Goal: Task Accomplishment & Management: Complete application form

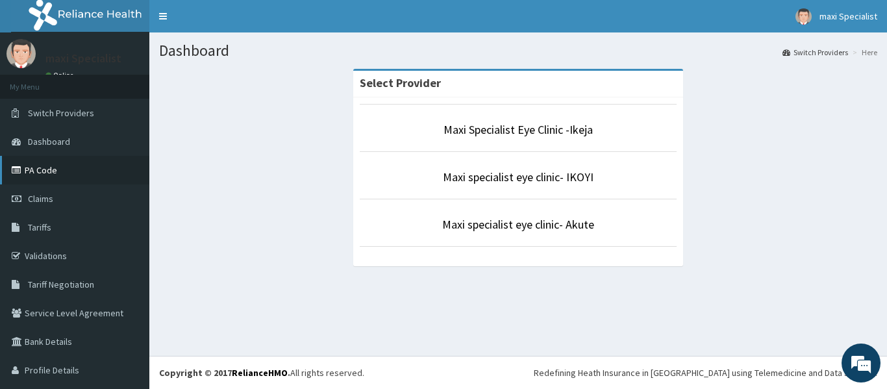
click at [73, 175] on link "PA Code" at bounding box center [74, 170] width 149 height 29
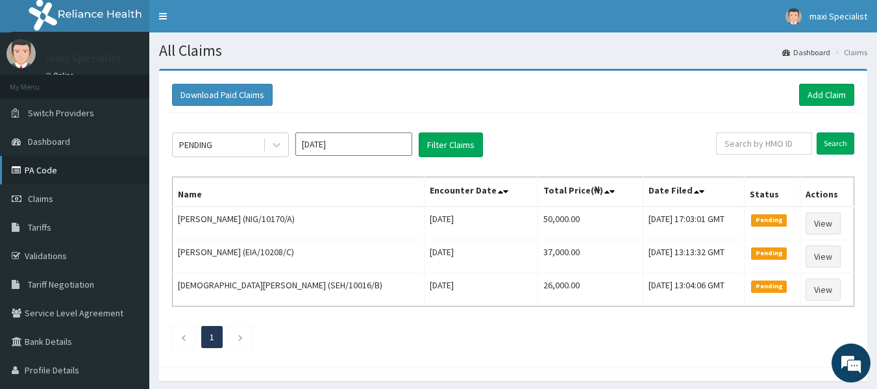
click at [54, 166] on link "PA Code" at bounding box center [74, 170] width 149 height 29
click at [849, 90] on link "Add Claim" at bounding box center [826, 95] width 55 height 22
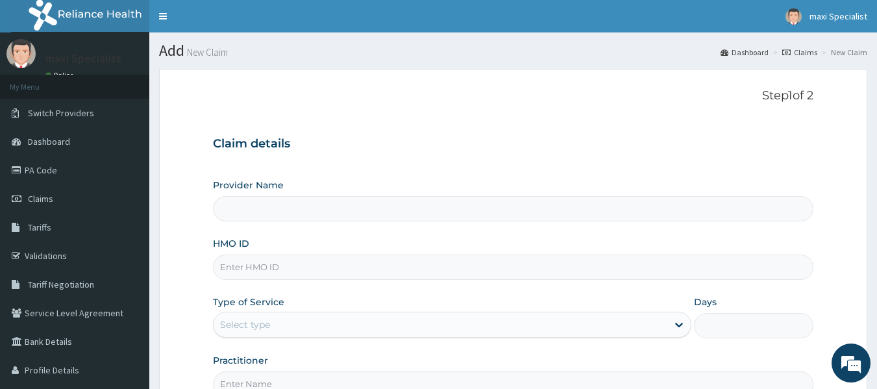
click at [429, 212] on input "Provider Name" at bounding box center [513, 208] width 601 height 25
type input "Maxi Specialist Eye Clinic -Ikeja"
click at [395, 267] on input "HMO ID" at bounding box center [513, 267] width 601 height 25
click at [276, 270] on input "HMO ID" at bounding box center [513, 267] width 601 height 25
type input "HAV/10014/G"
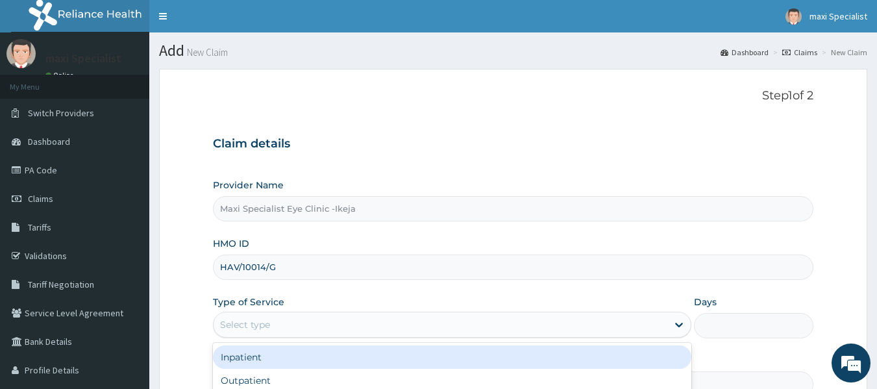
click at [330, 327] on div "Select type" at bounding box center [441, 324] width 454 height 21
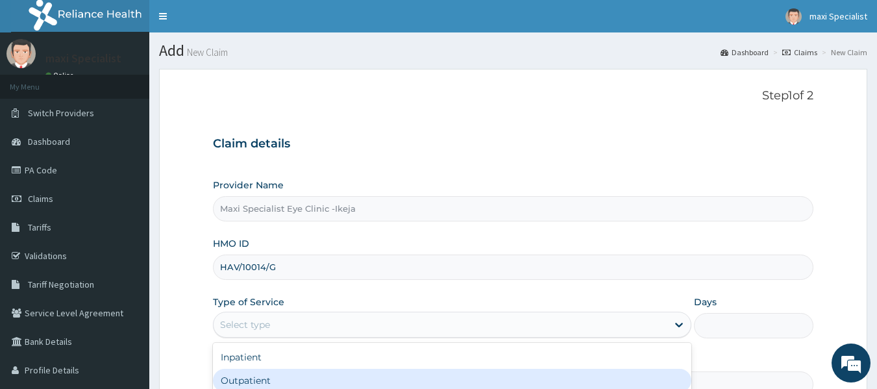
click at [358, 380] on div "Outpatient" at bounding box center [452, 380] width 478 height 23
type input "1"
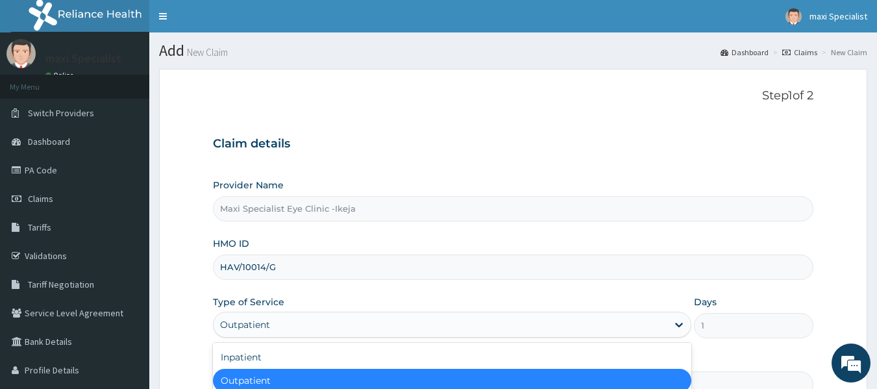
click at [358, 380] on div "Outpatient" at bounding box center [452, 380] width 478 height 23
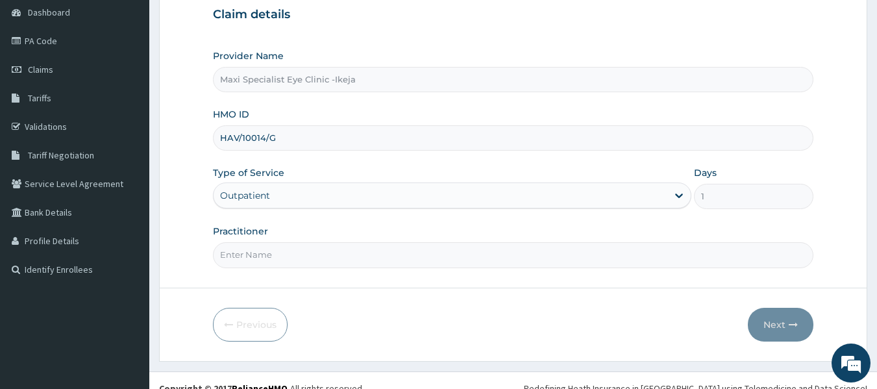
scroll to position [130, 0]
click at [556, 261] on input "Practitioner" at bounding box center [513, 254] width 601 height 25
type input "DR AKINOLA"
click at [770, 322] on button "Next" at bounding box center [781, 324] width 66 height 34
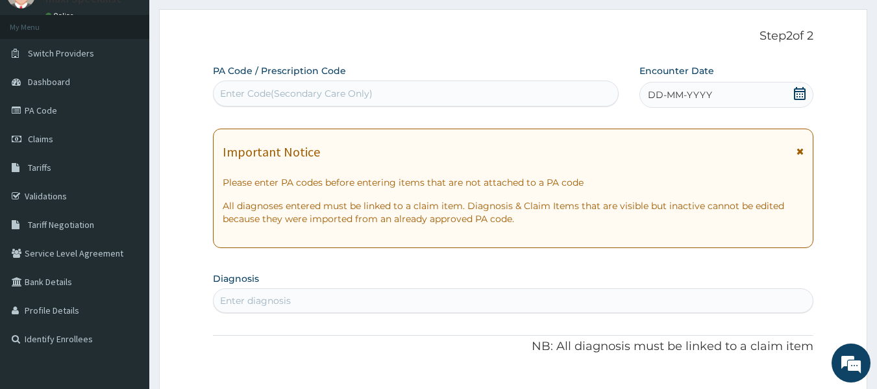
scroll to position [26, 0]
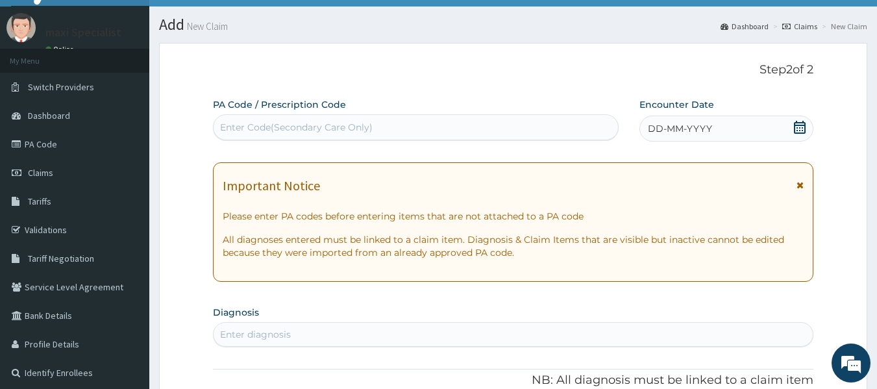
click at [358, 129] on div "Enter Code(Secondary Care Only)" at bounding box center [296, 127] width 153 height 13
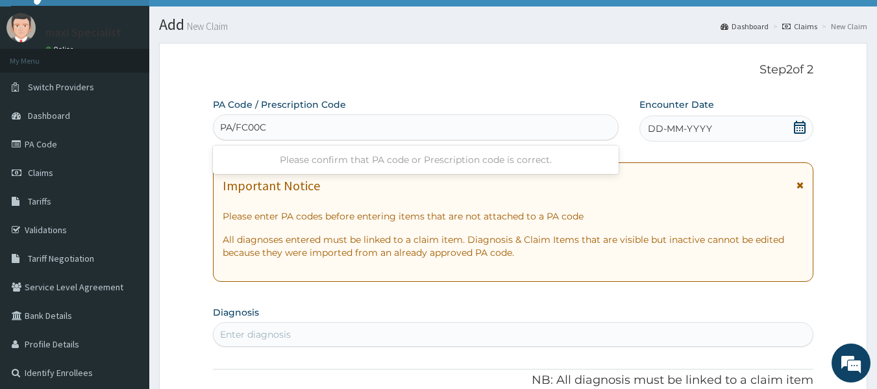
type input "PA/FC00CF"
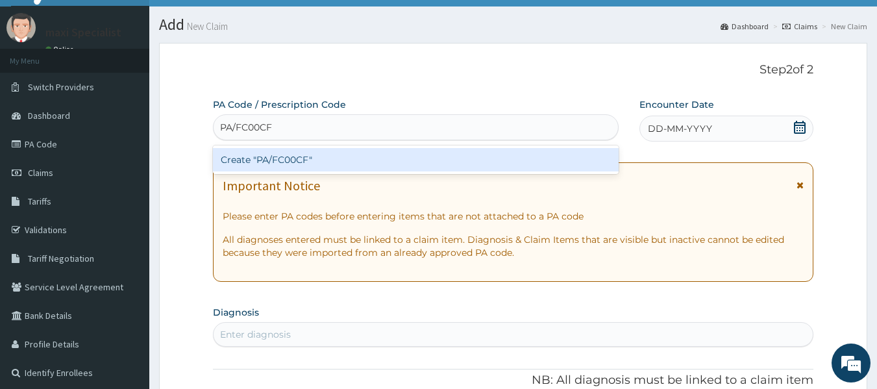
click at [345, 157] on div "Create "PA/FC00CF"" at bounding box center [416, 159] width 406 height 23
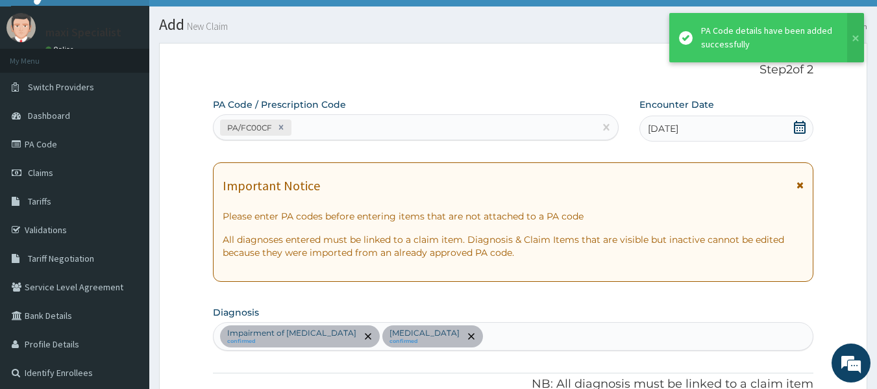
scroll to position [615, 0]
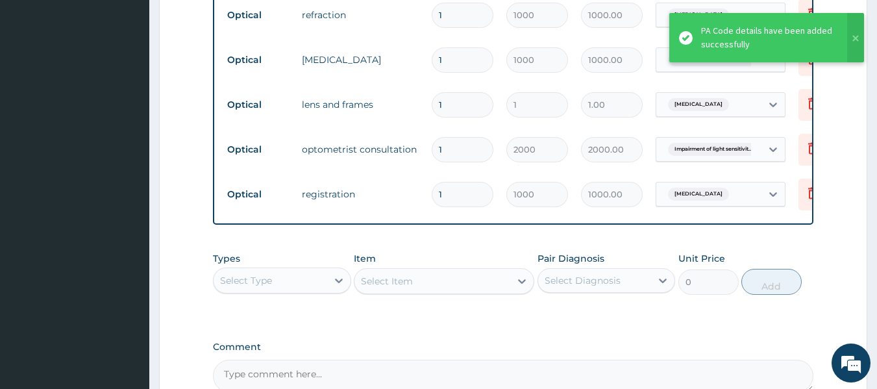
click at [462, 101] on input "1" at bounding box center [463, 104] width 62 height 25
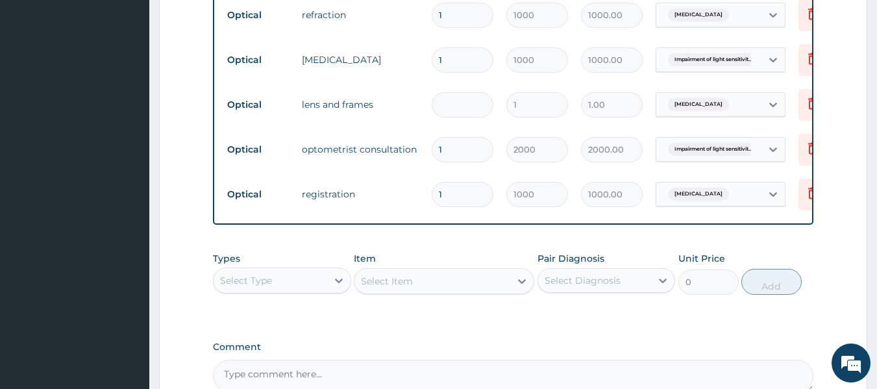
type input "0.00"
type input "3"
type input "3.00"
type input "30"
type input "30.00"
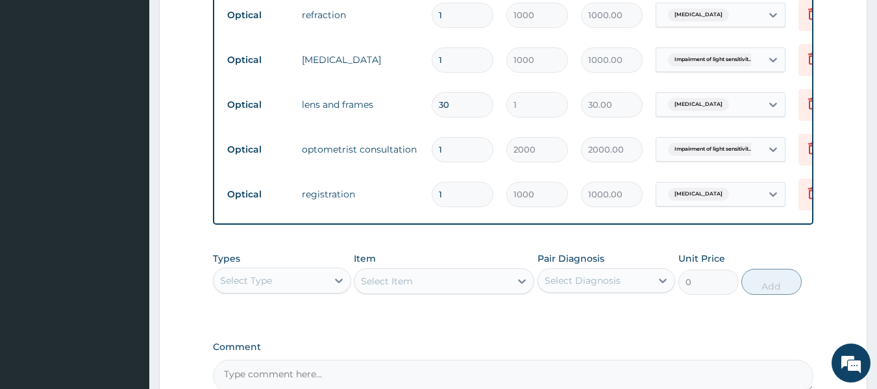
type input "300"
type input "300.00"
type input "3000"
type input "3000.00"
type input "30000"
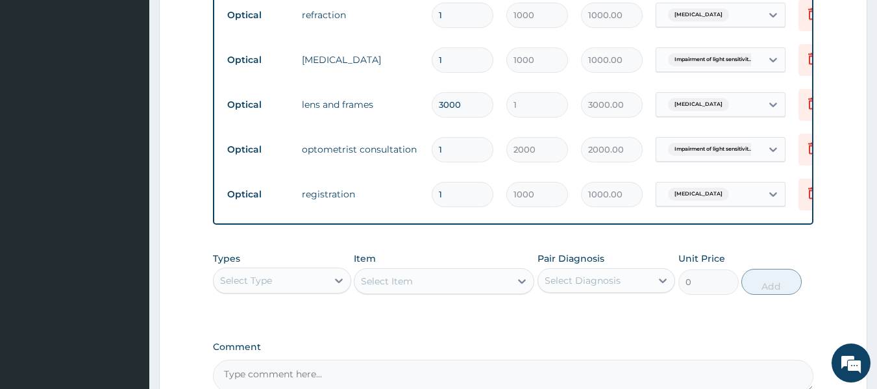
type input "30000.00"
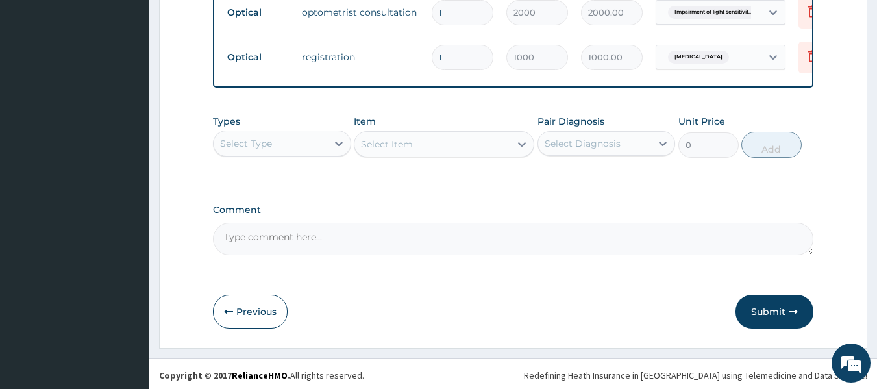
scroll to position [764, 0]
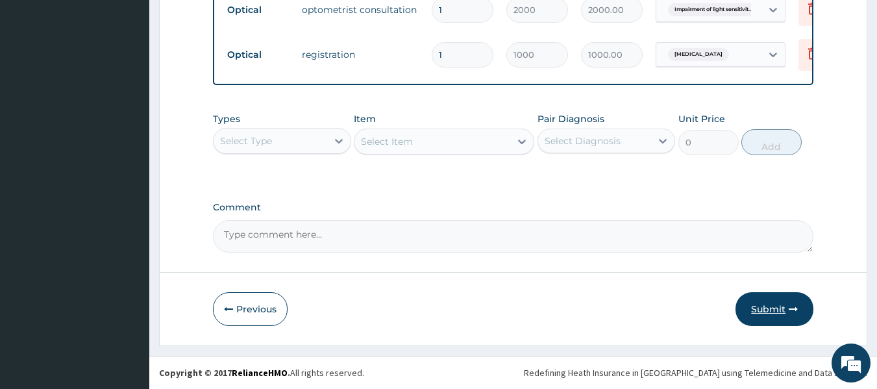
type input "30000"
click at [767, 308] on button "Submit" at bounding box center [775, 309] width 78 height 34
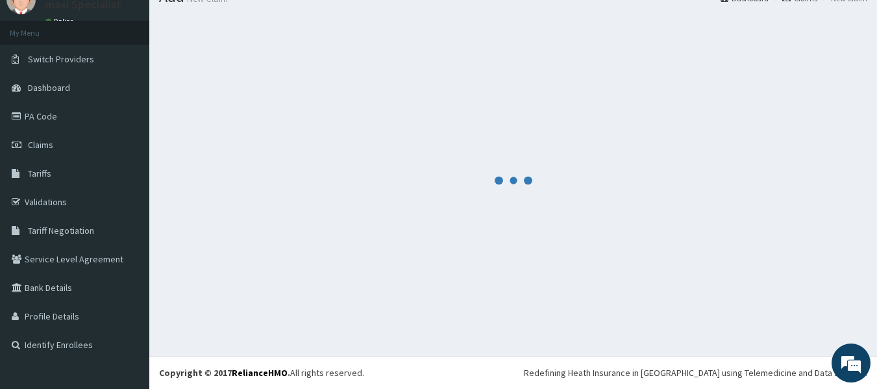
scroll to position [54, 0]
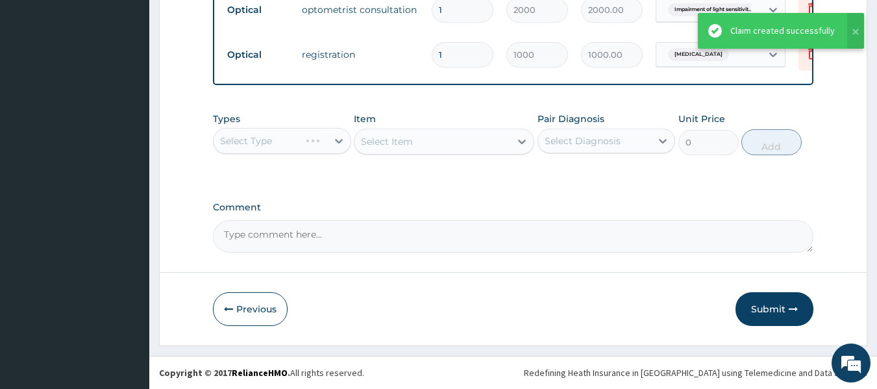
click at [767, 308] on button "Submit" at bounding box center [775, 309] width 78 height 34
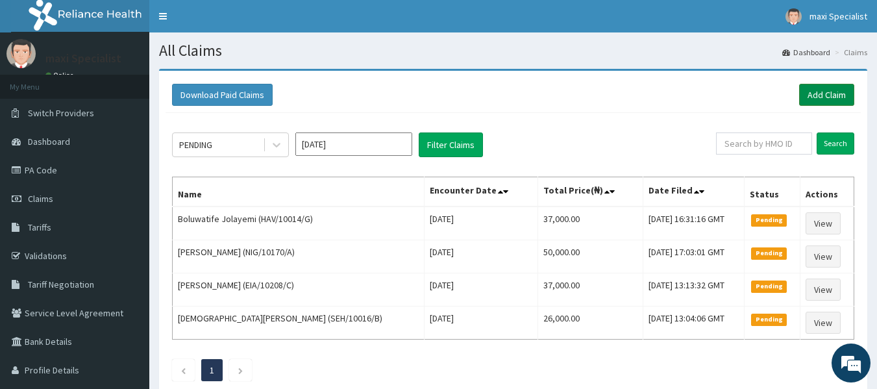
click at [841, 96] on link "Add Claim" at bounding box center [826, 95] width 55 height 22
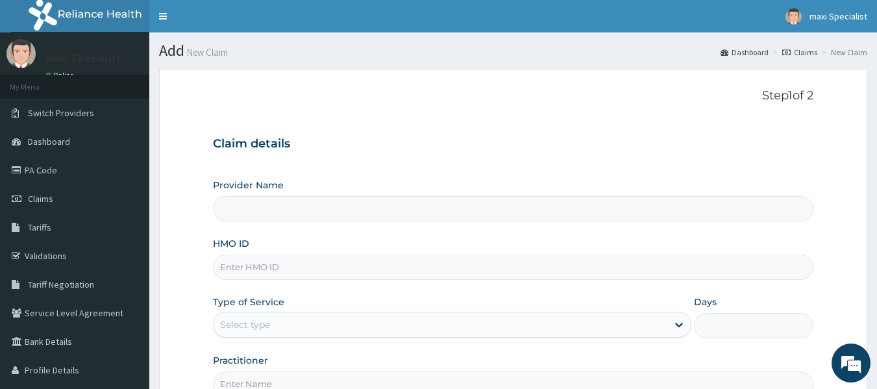
type input "Maxi Specialist Eye Clinic -Ikeja"
click at [366, 270] on input "HMO ID" at bounding box center [513, 267] width 601 height 25
type input "HAV/10014/C"
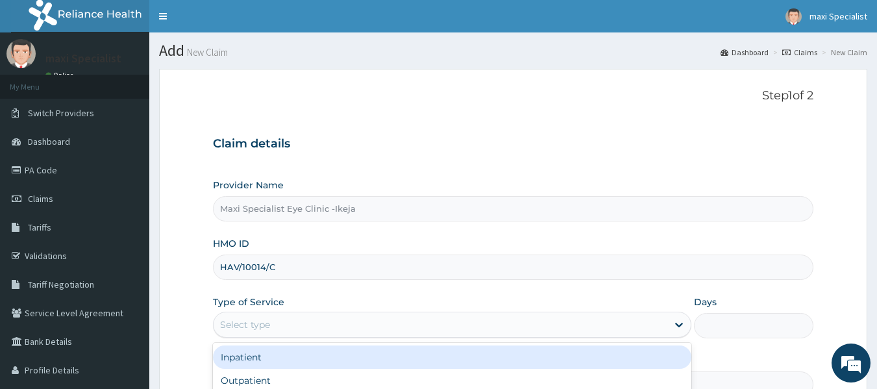
click at [427, 330] on div "Select type" at bounding box center [441, 324] width 454 height 21
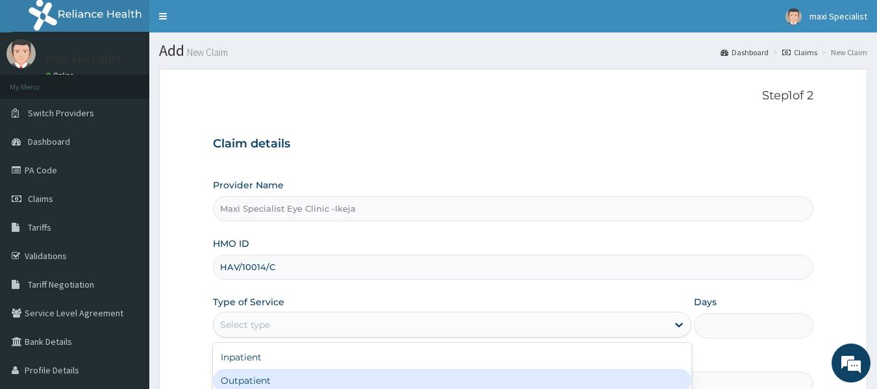
click at [416, 378] on div "Outpatient" at bounding box center [452, 380] width 478 height 23
type input "1"
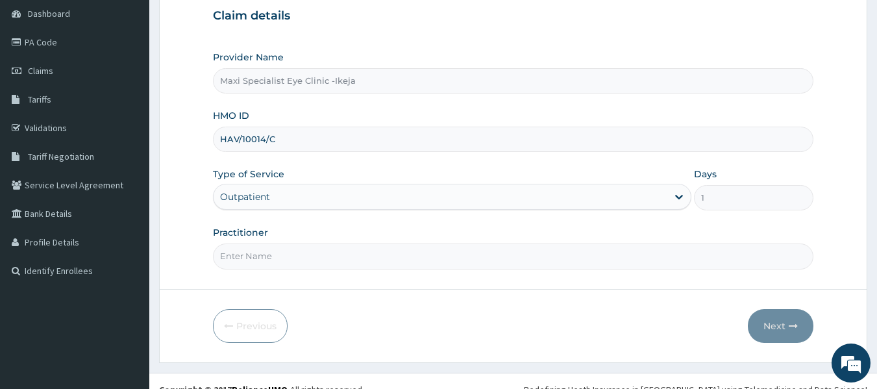
scroll to position [130, 0]
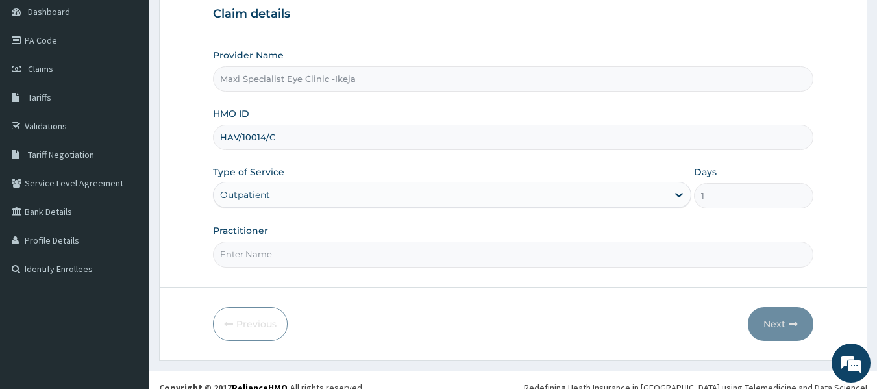
click at [465, 253] on input "Practitioner" at bounding box center [513, 254] width 601 height 25
type input "DR AKINOLA"
click at [762, 323] on button "Next" at bounding box center [781, 324] width 66 height 34
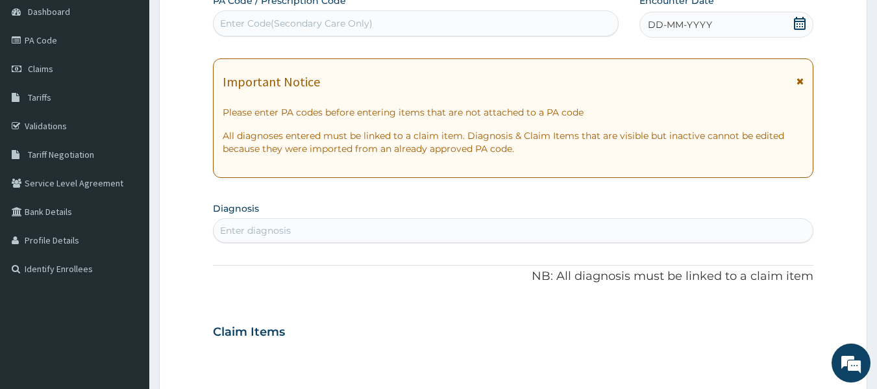
click at [397, 22] on div "Enter Code(Secondary Care Only)" at bounding box center [416, 23] width 405 height 21
type input "PA/9CE753"
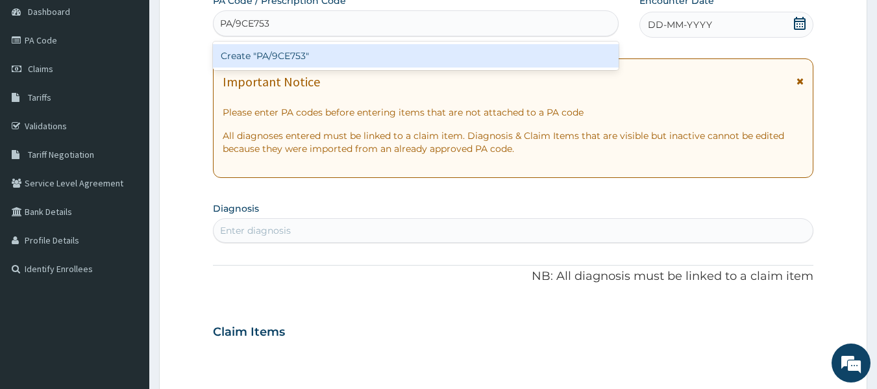
click at [379, 58] on div "Create "PA/9CE753"" at bounding box center [416, 55] width 406 height 23
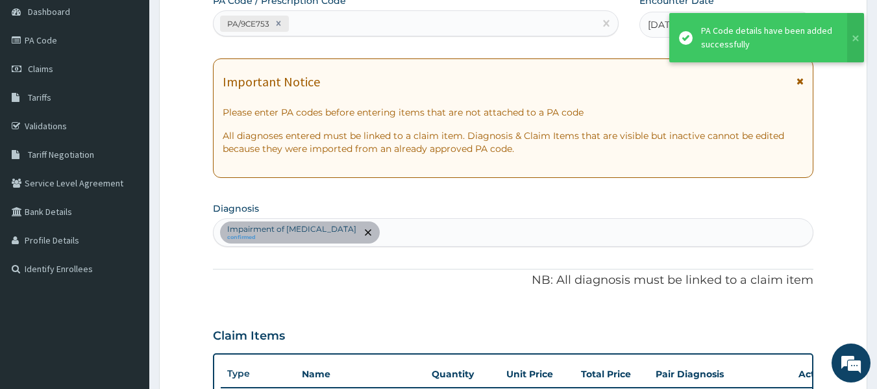
scroll to position [346, 0]
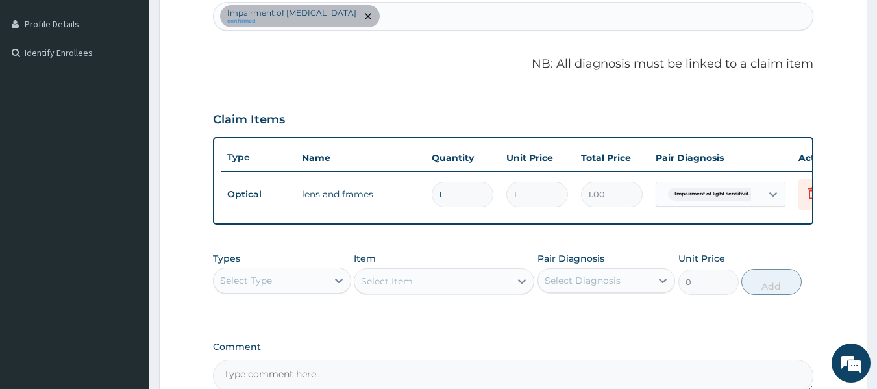
click at [467, 194] on input "1" at bounding box center [463, 194] width 62 height 25
type input "0.00"
type input "3"
type input "3.00"
type input "30"
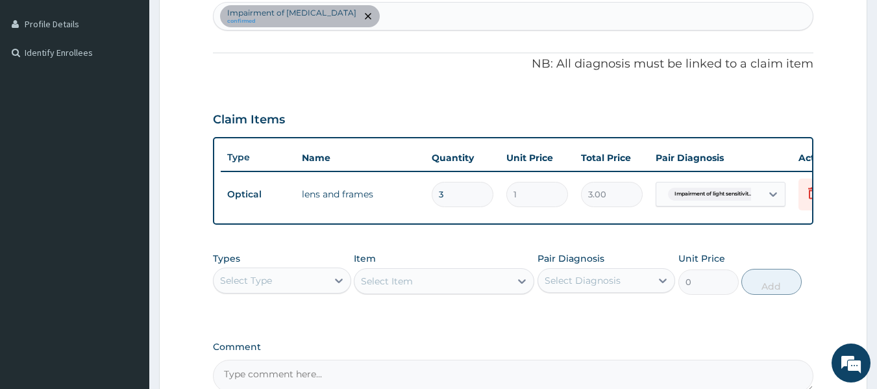
type input "30.00"
type input "300"
type input "300.00"
type input "3000"
type input "3000.00"
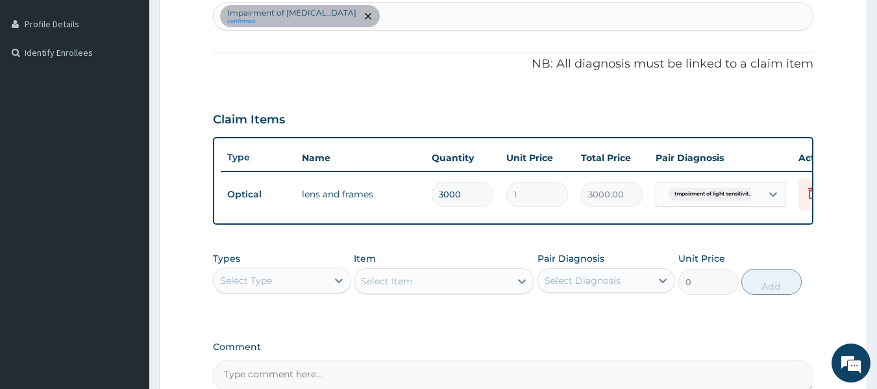
type input "30000"
type input "30000.00"
type input "3000"
type input "3000.00"
type input "30000"
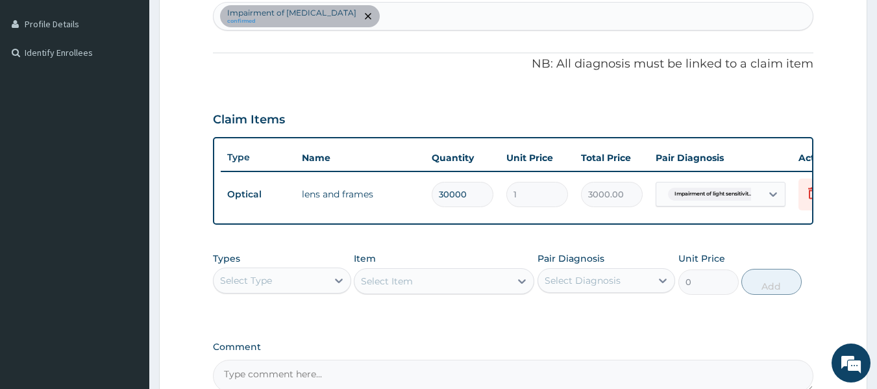
type input "30000.00"
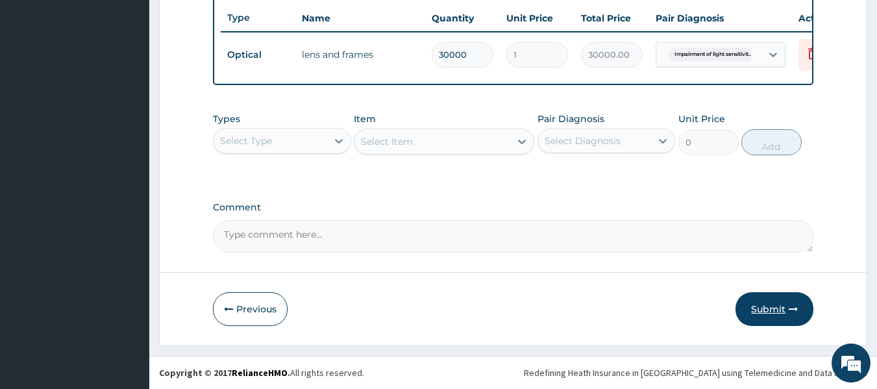
type input "30000"
click at [775, 304] on button "Submit" at bounding box center [775, 309] width 78 height 34
